Goal: Find specific page/section: Find specific page/section

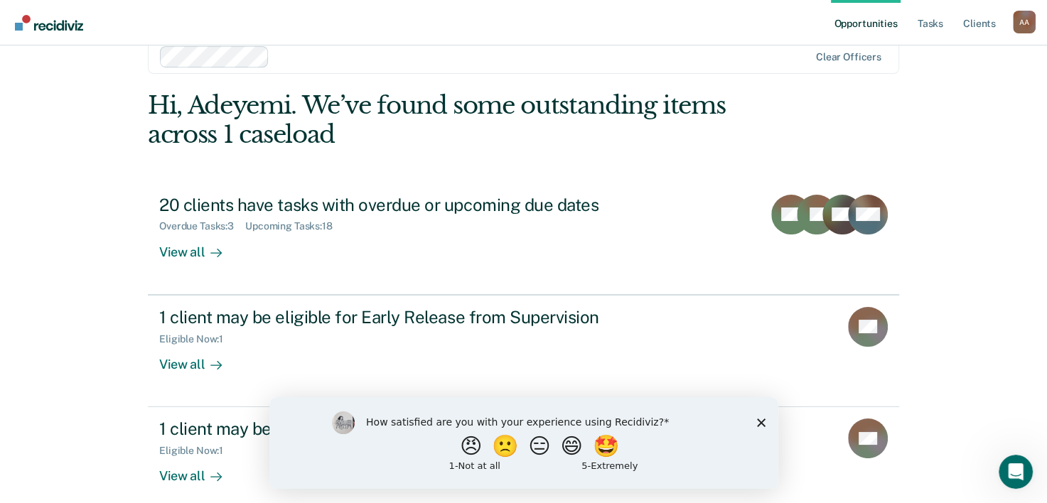
scroll to position [43, 0]
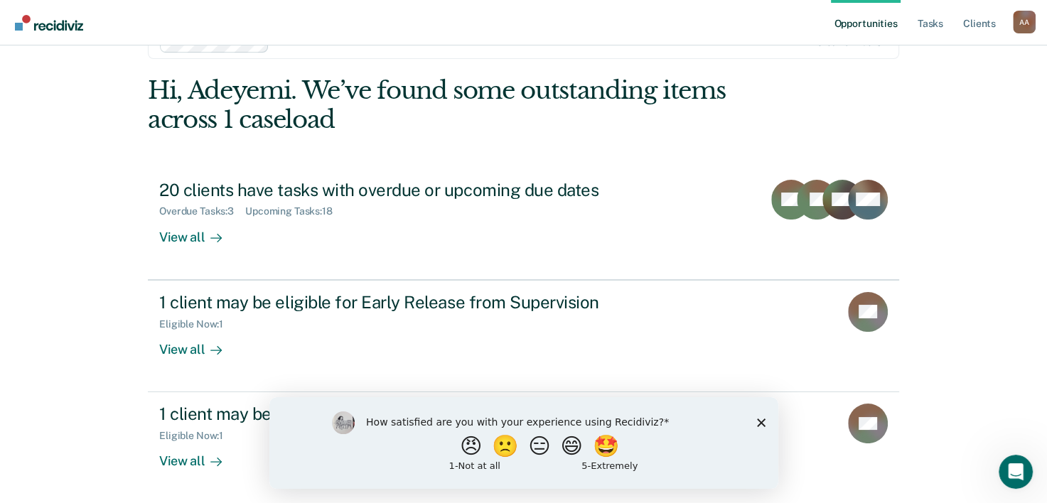
drag, startPoint x: 1051, startPoint y: 495, endPoint x: 14, endPoint y: 32, distance: 1135.8
click at [763, 419] on polygon "Close survey" at bounding box center [760, 422] width 9 height 9
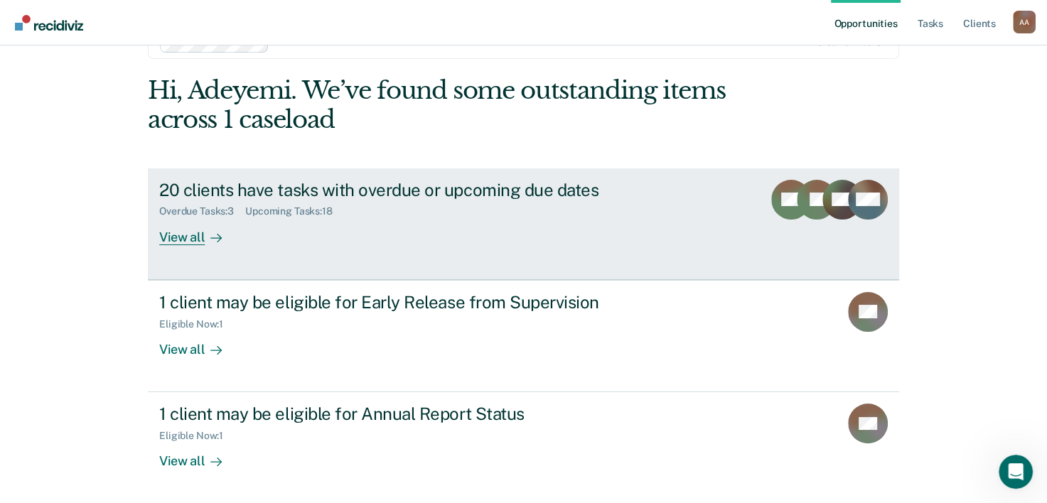
click at [210, 232] on icon at bounding box center [215, 237] width 11 height 11
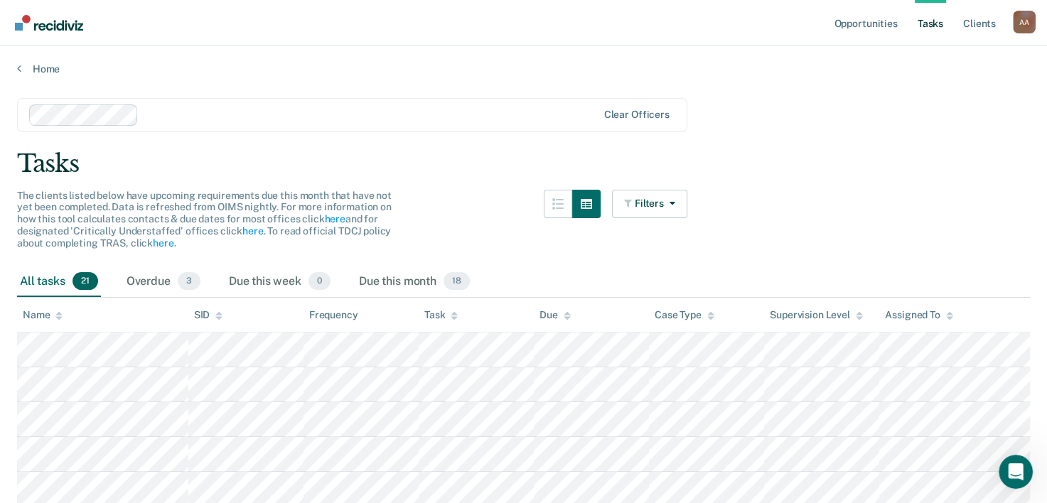
scroll to position [43, 0]
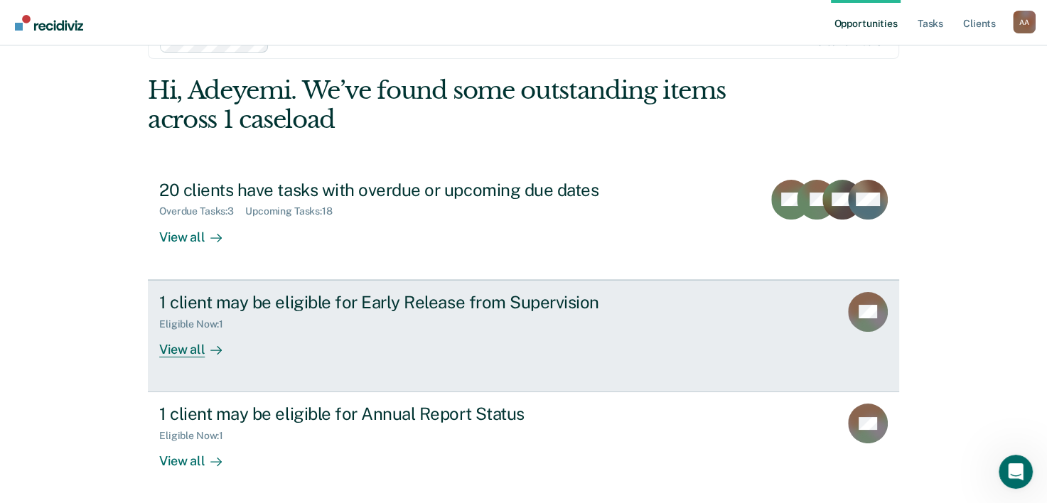
click at [187, 348] on div "View all" at bounding box center [199, 344] width 80 height 28
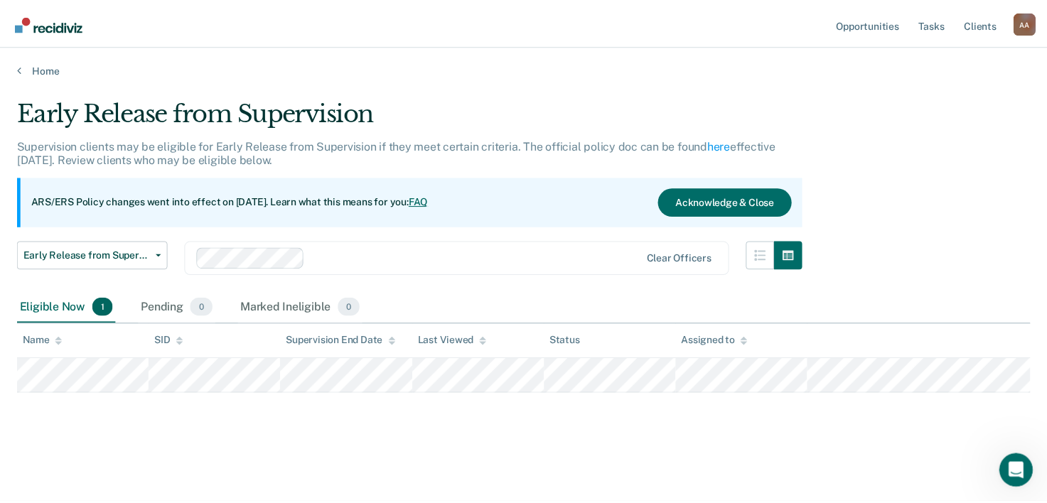
scroll to position [43, 0]
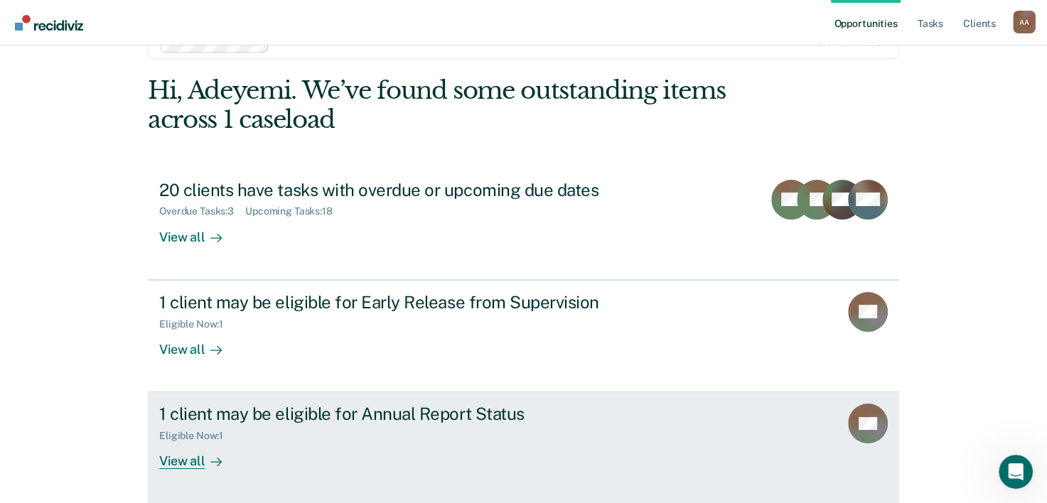
click at [205, 458] on div at bounding box center [213, 461] width 17 height 16
